Goal: Find specific page/section: Find specific page/section

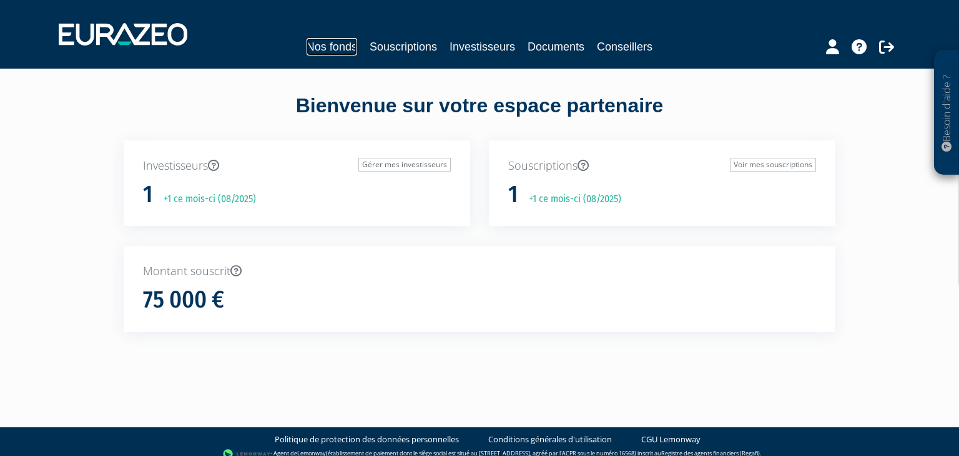
click at [340, 43] on link "Nos fonds" at bounding box center [331, 46] width 51 height 17
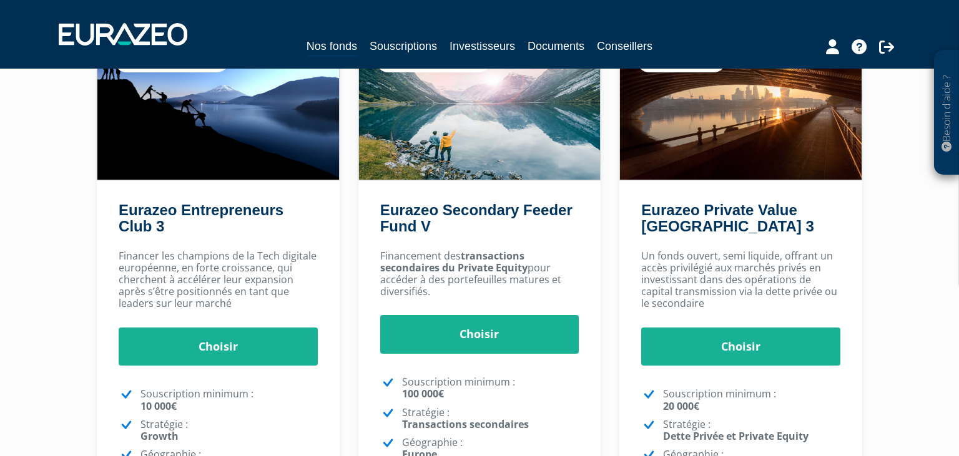
scroll to position [251, 0]
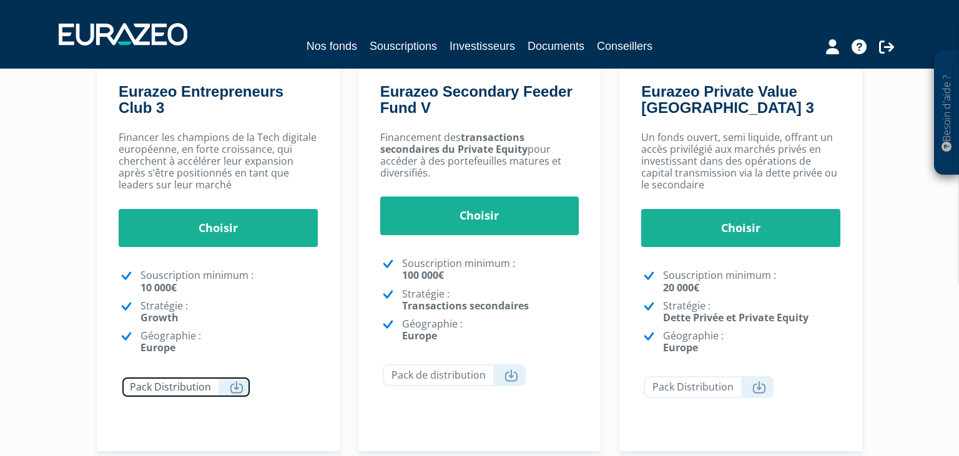
click at [242, 383] on link "Pack Distribution" at bounding box center [186, 387] width 130 height 22
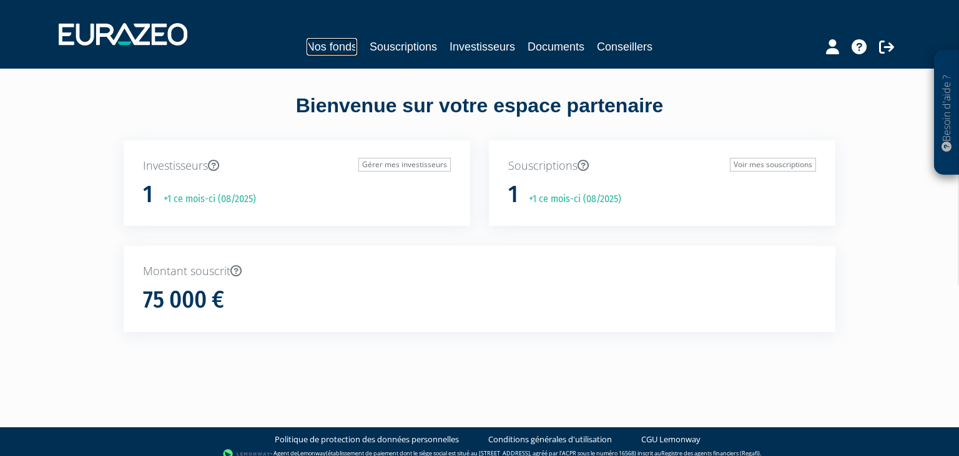
click at [347, 42] on link "Nos fonds" at bounding box center [331, 46] width 51 height 17
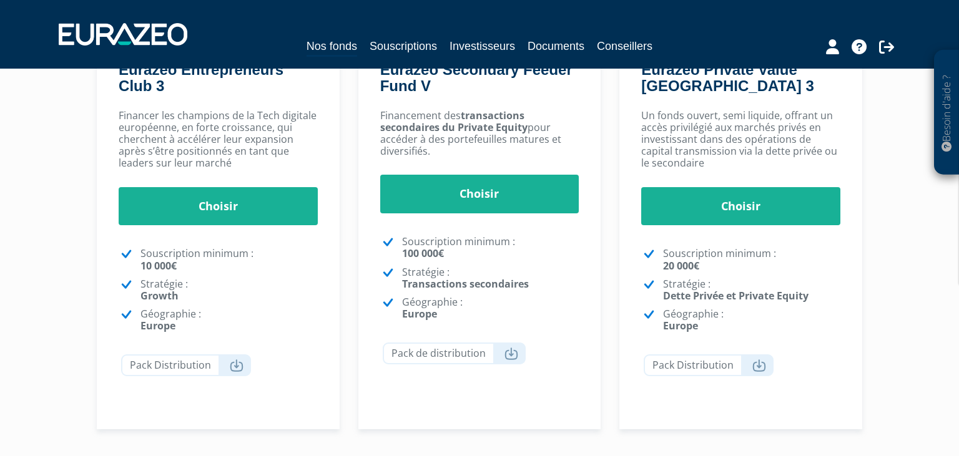
scroll to position [271, 0]
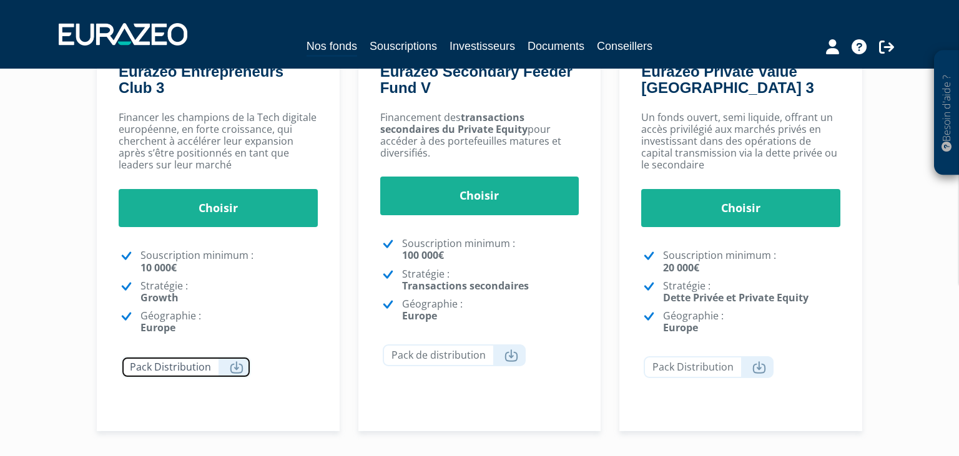
click at [232, 361] on link "Pack Distribution" at bounding box center [186, 367] width 130 height 22
click at [191, 373] on link "Pack Distribution" at bounding box center [186, 367] width 130 height 22
